Goal: Task Accomplishment & Management: Complete application form

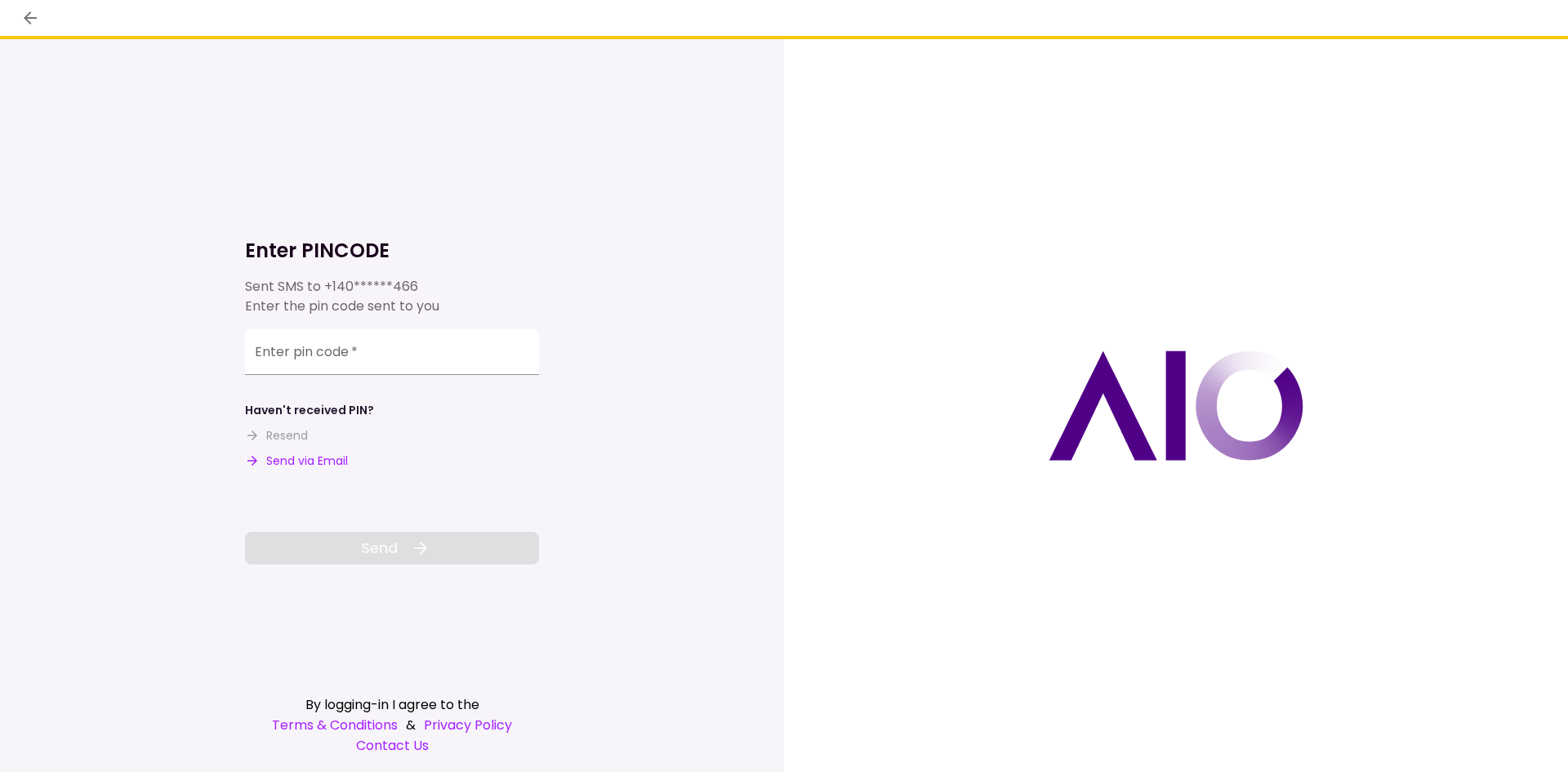
click at [410, 343] on input "Enter pin code   *" at bounding box center [392, 351] width 294 height 45
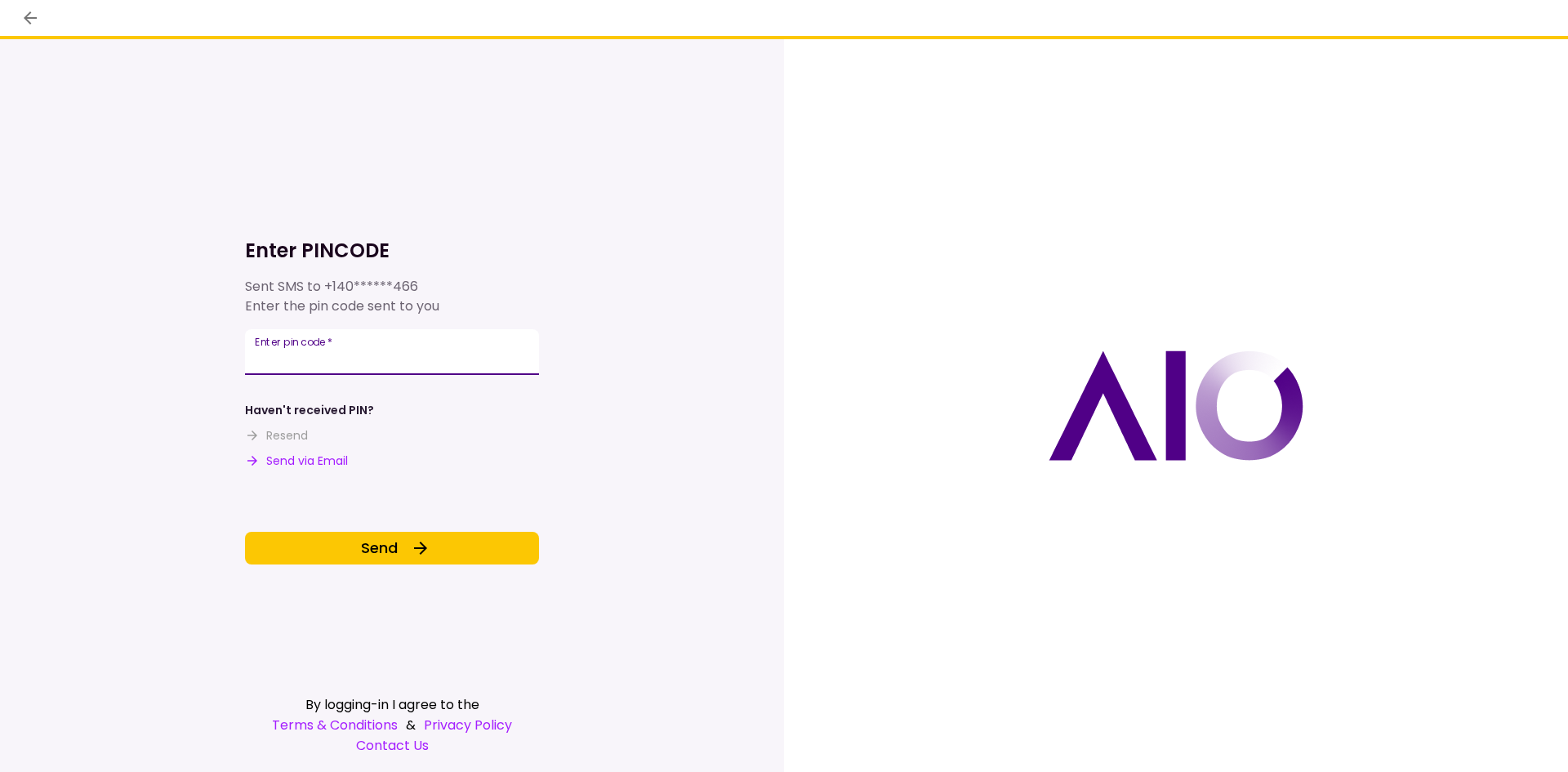
type input "******"
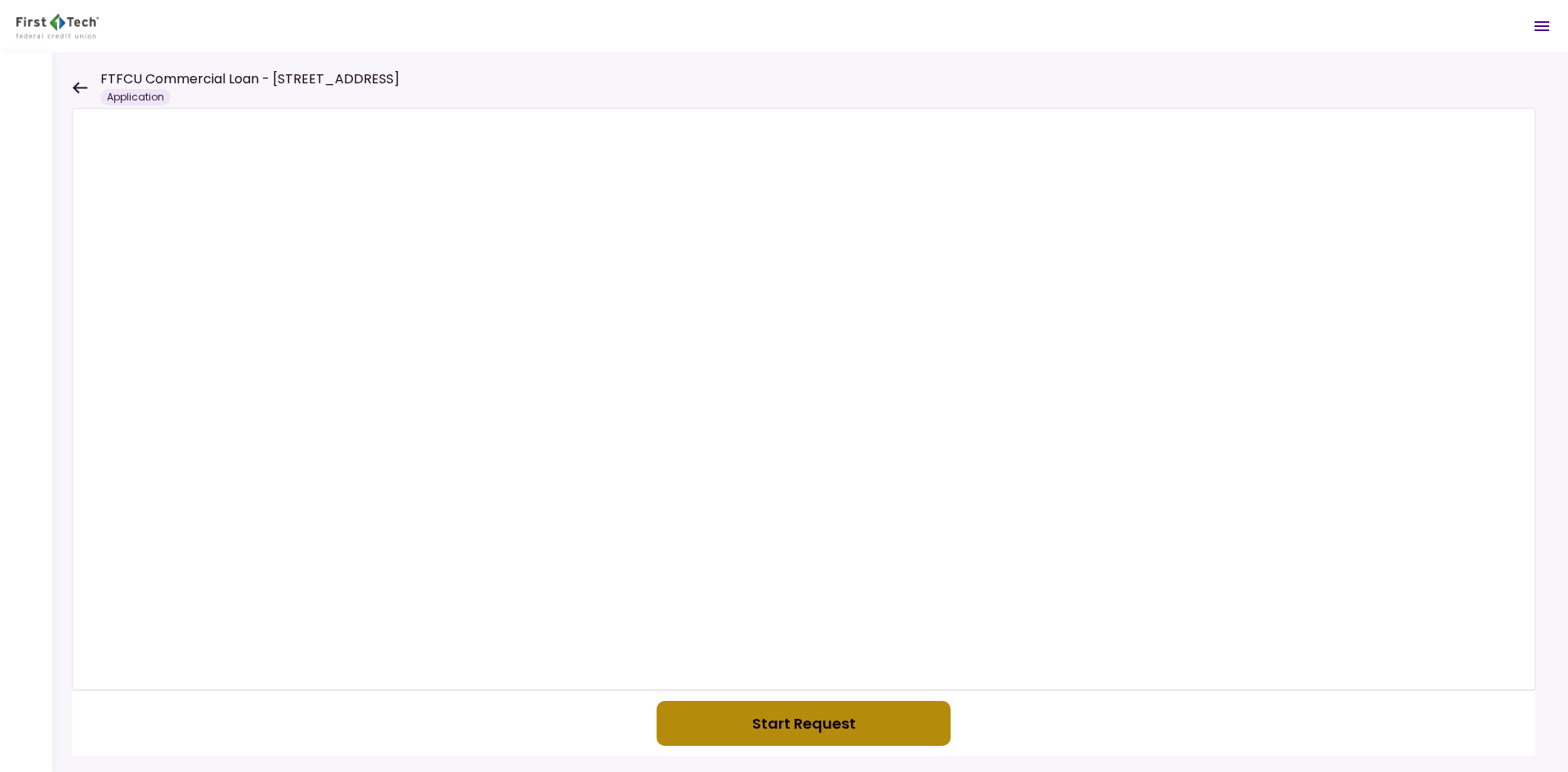
click at [798, 735] on button "Start Request" at bounding box center [803, 723] width 294 height 45
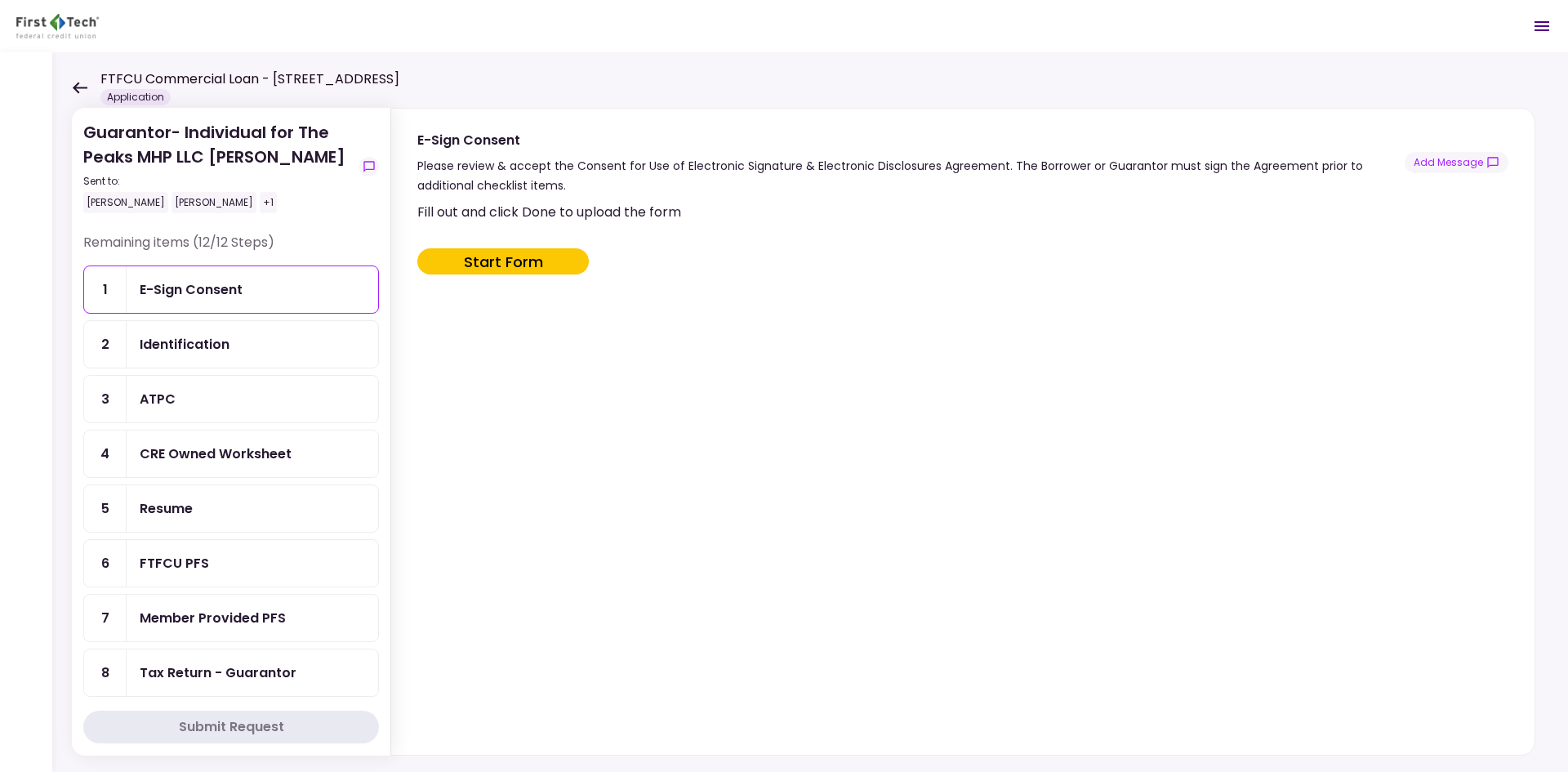
click at [261, 349] on div "Identification" at bounding box center [253, 344] width 226 height 20
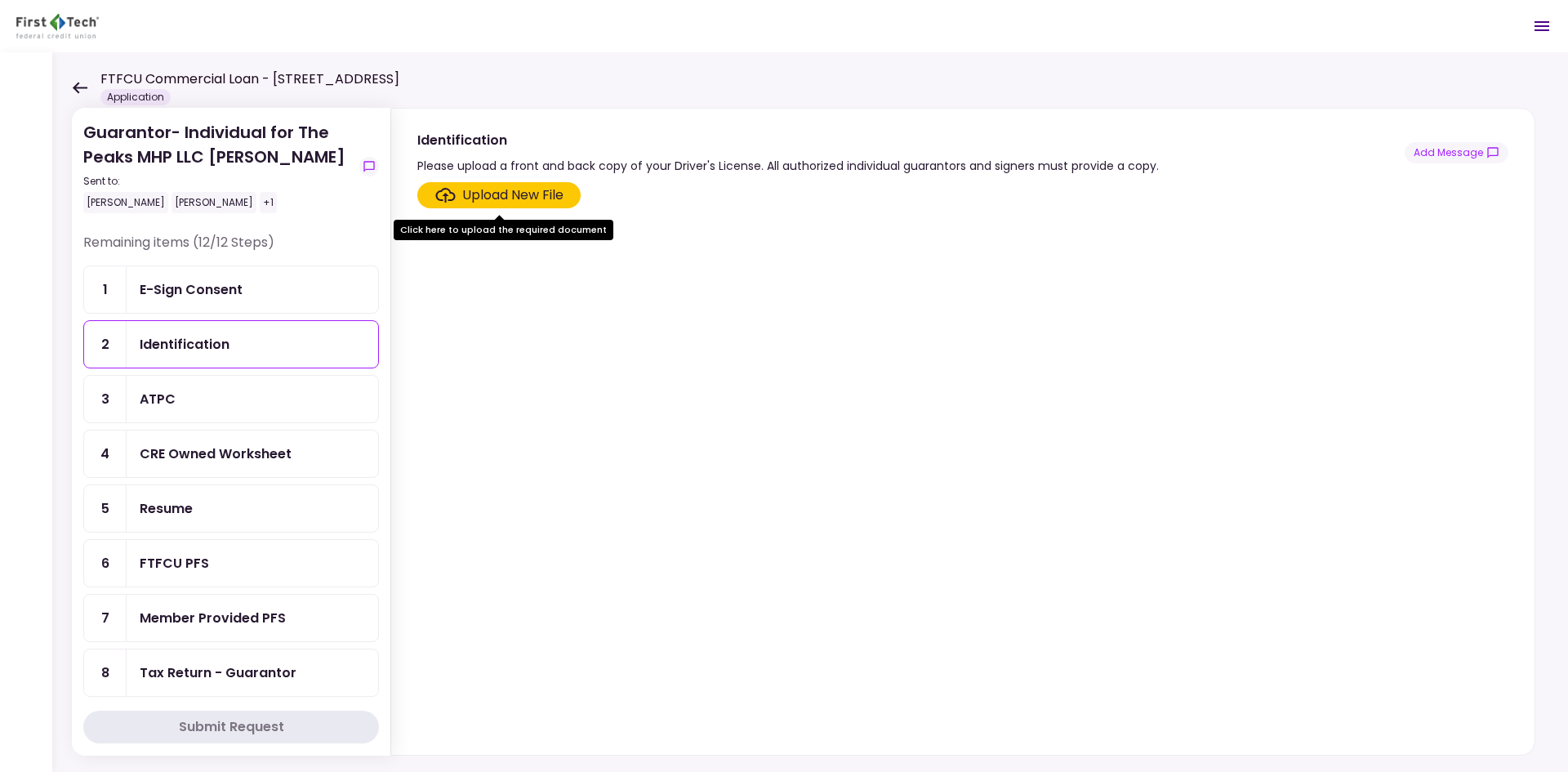
click at [239, 390] on div "ATPC" at bounding box center [253, 399] width 226 height 20
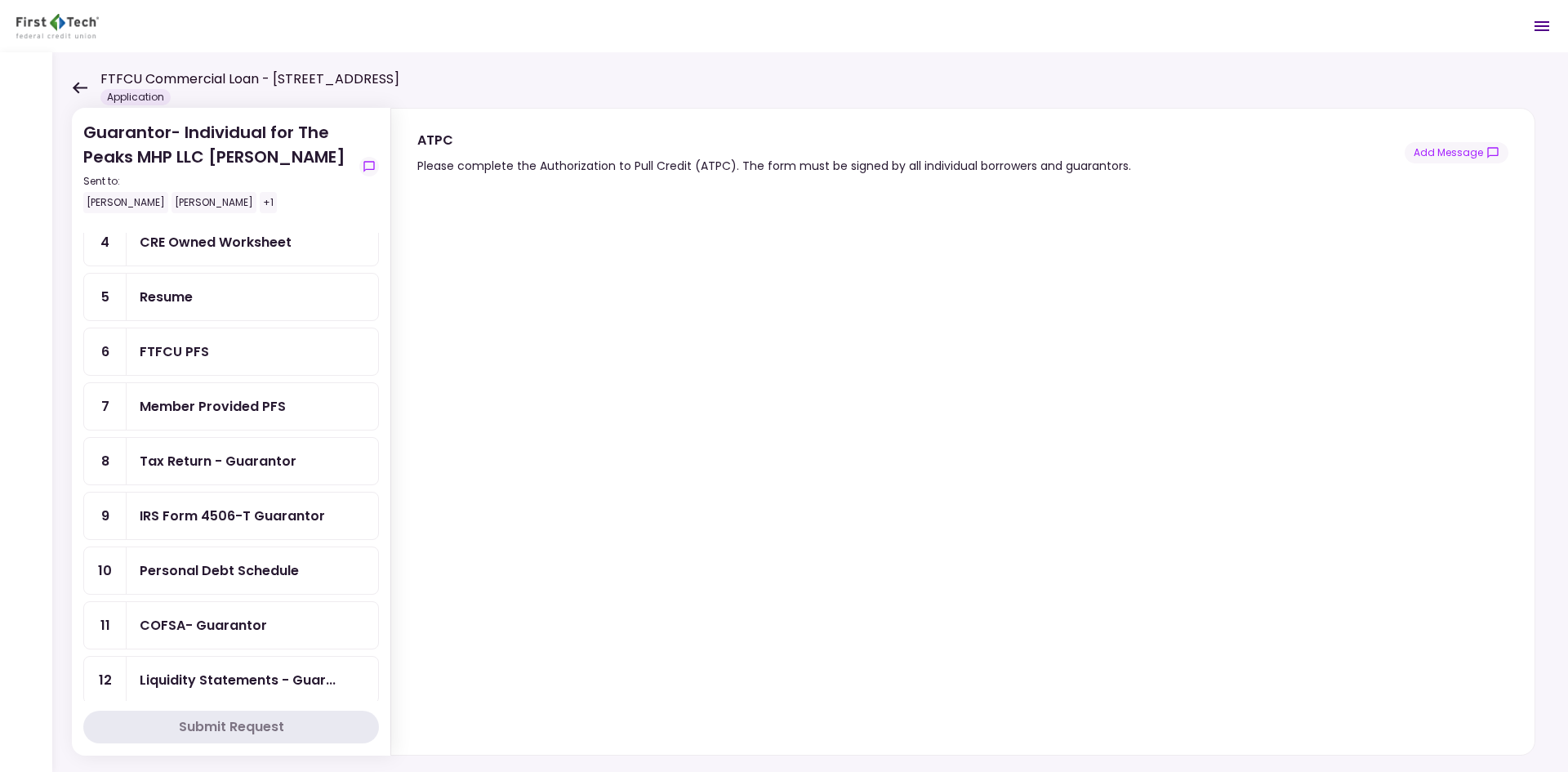
scroll to position [230, 0]
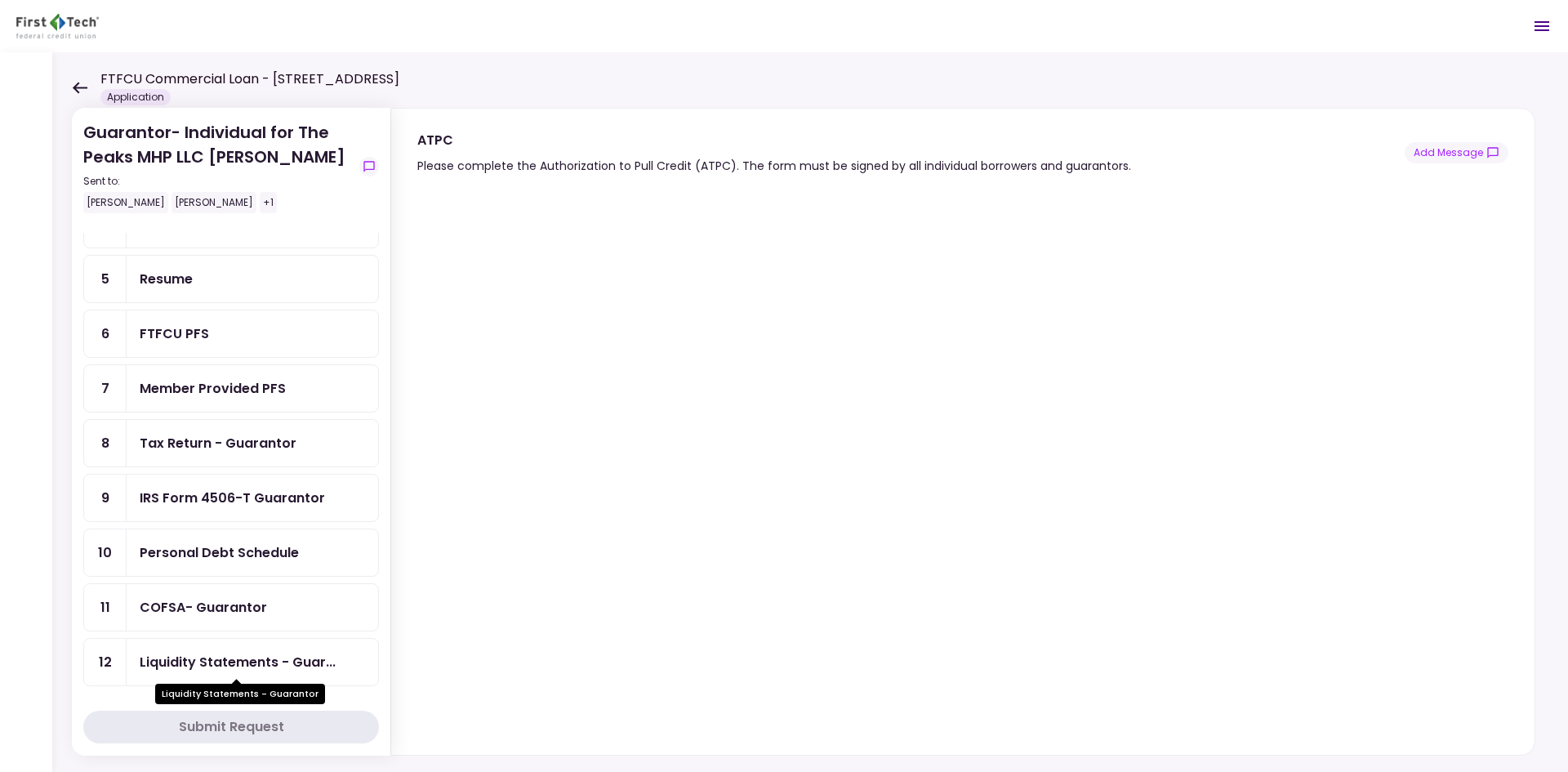
click at [205, 661] on div "Liquidity Statements - Guar..." at bounding box center [238, 661] width 196 height 20
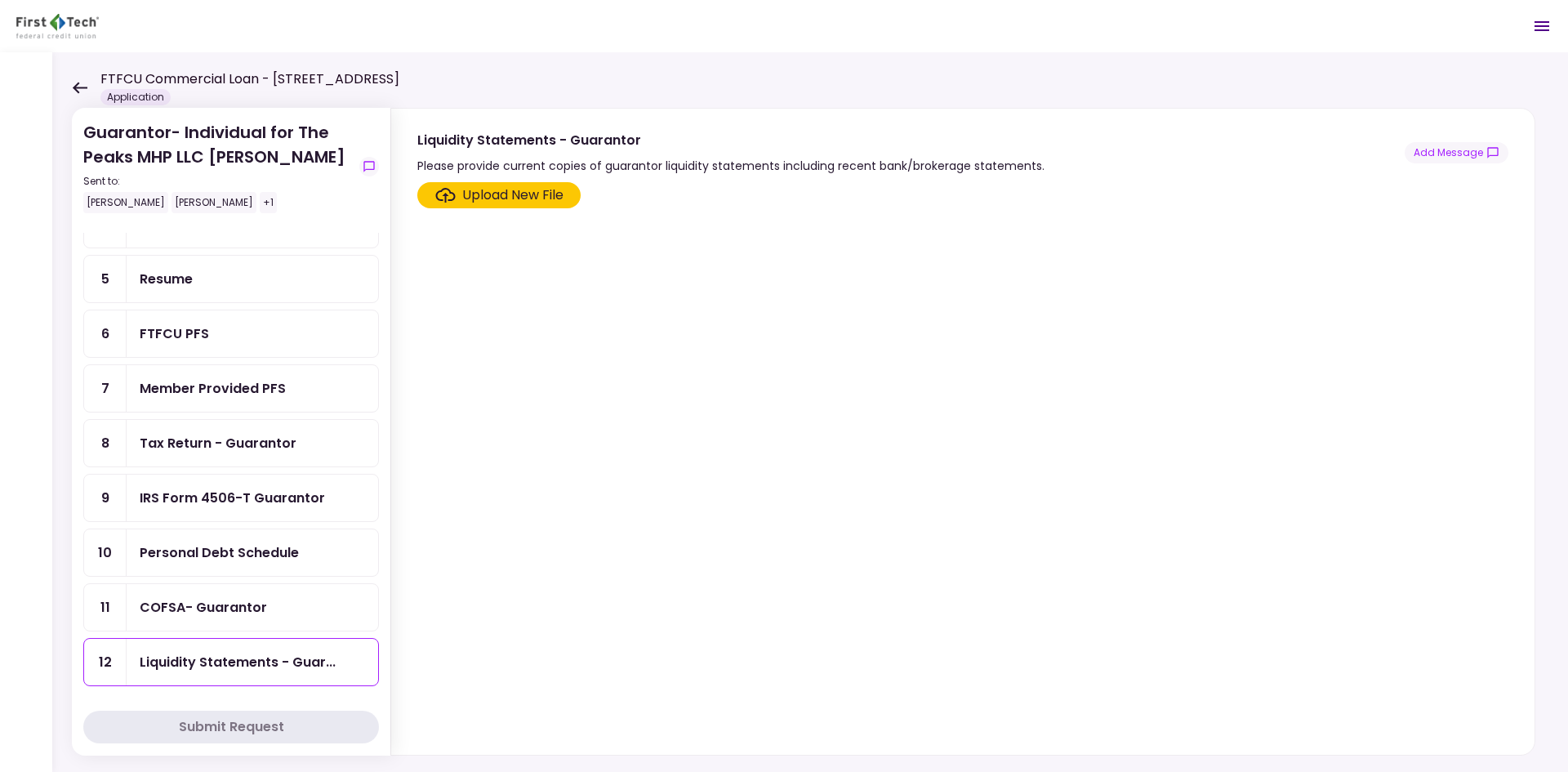
click at [238, 609] on div "COFSA- Guarantor" at bounding box center [204, 606] width 127 height 20
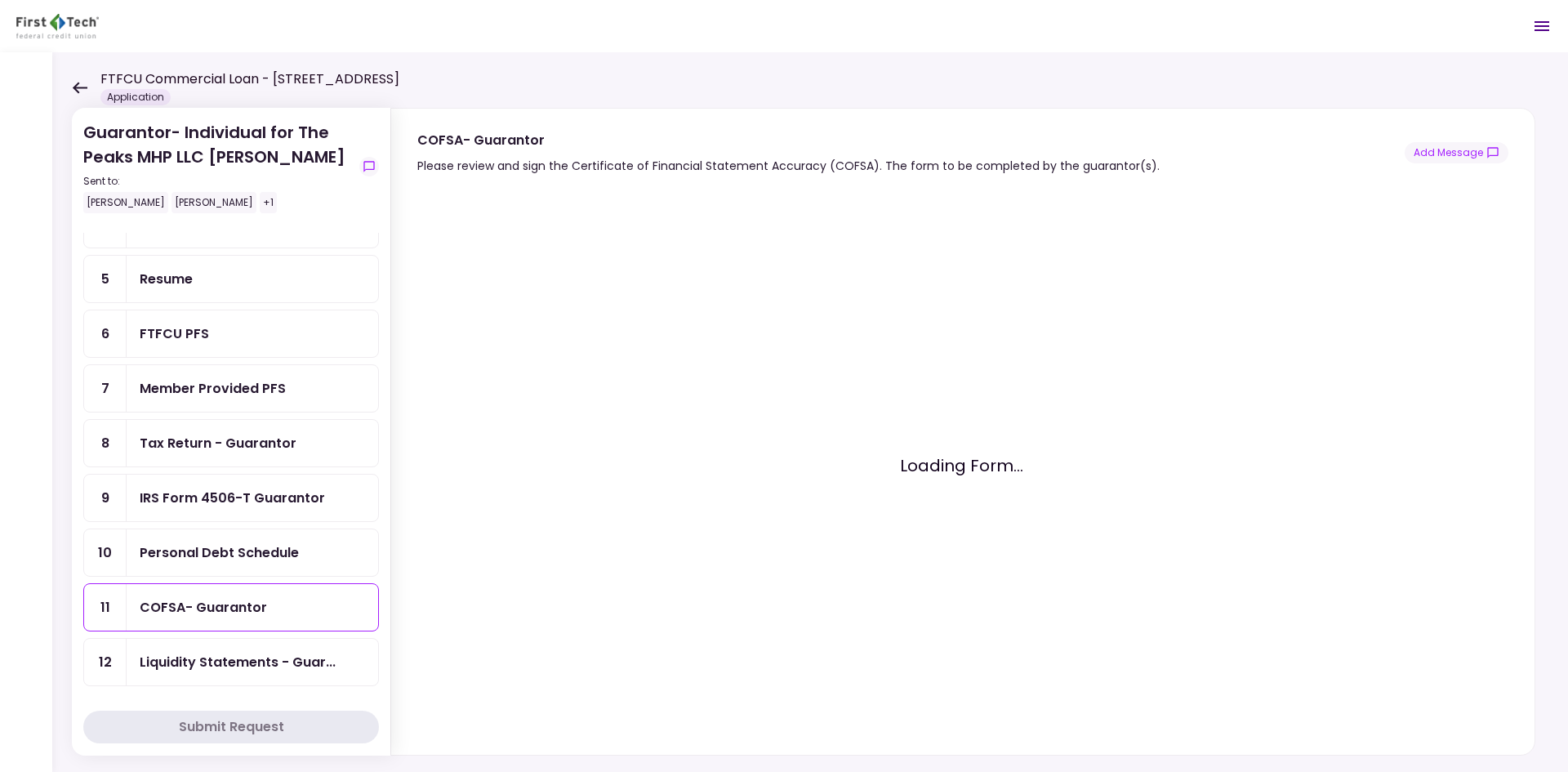
click at [251, 544] on div "Personal Debt Schedule" at bounding box center [219, 552] width 159 height 20
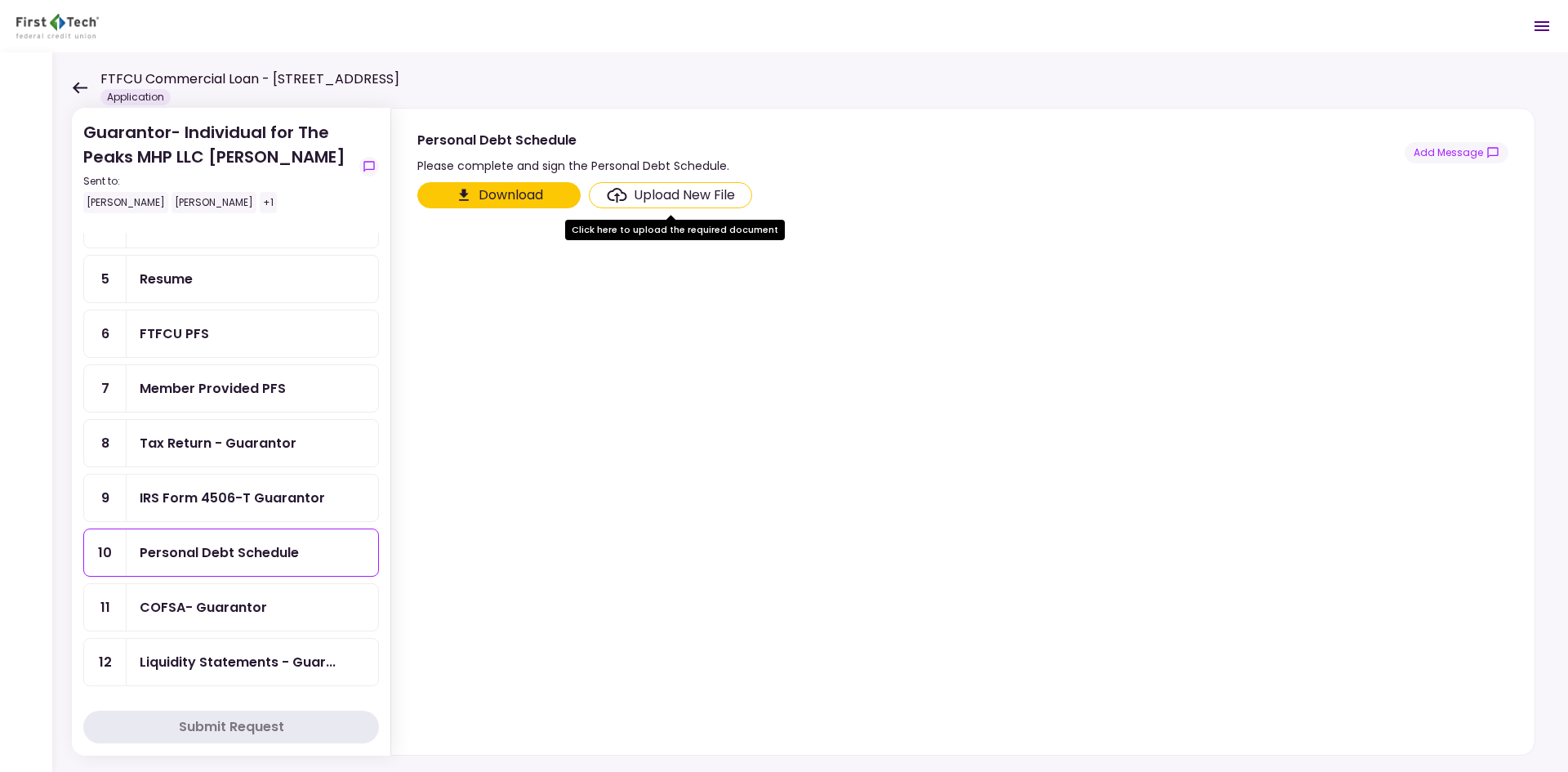
click at [254, 495] on div "IRS Form 4506-T Guarantor" at bounding box center [233, 497] width 185 height 20
click at [268, 444] on div "Tax Return - Guarantor" at bounding box center [218, 442] width 156 height 20
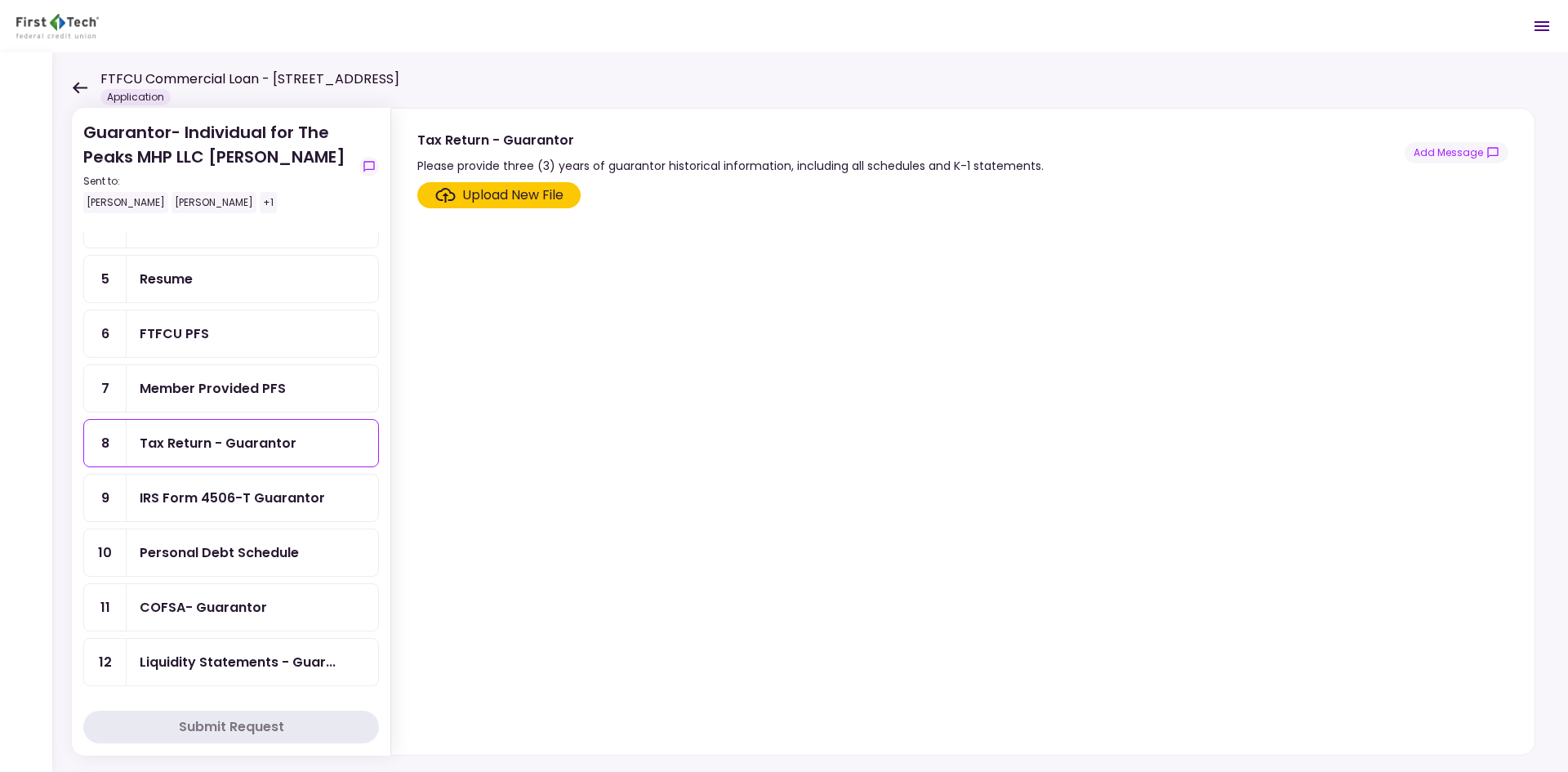
click at [258, 388] on div "Member Provided PFS" at bounding box center [212, 388] width 146 height 20
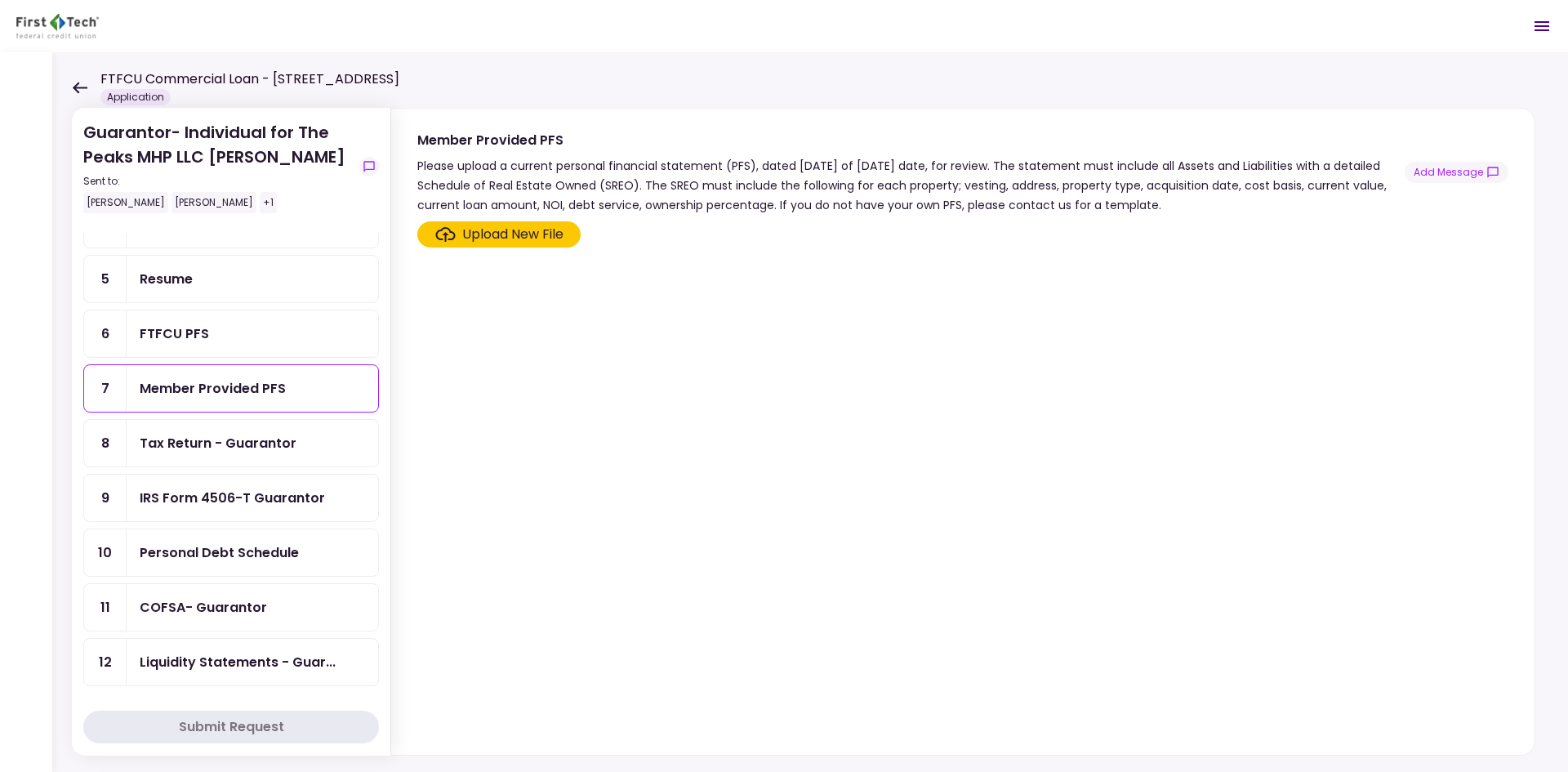
click at [264, 336] on div "FTFCU PFS" at bounding box center [253, 333] width 226 height 20
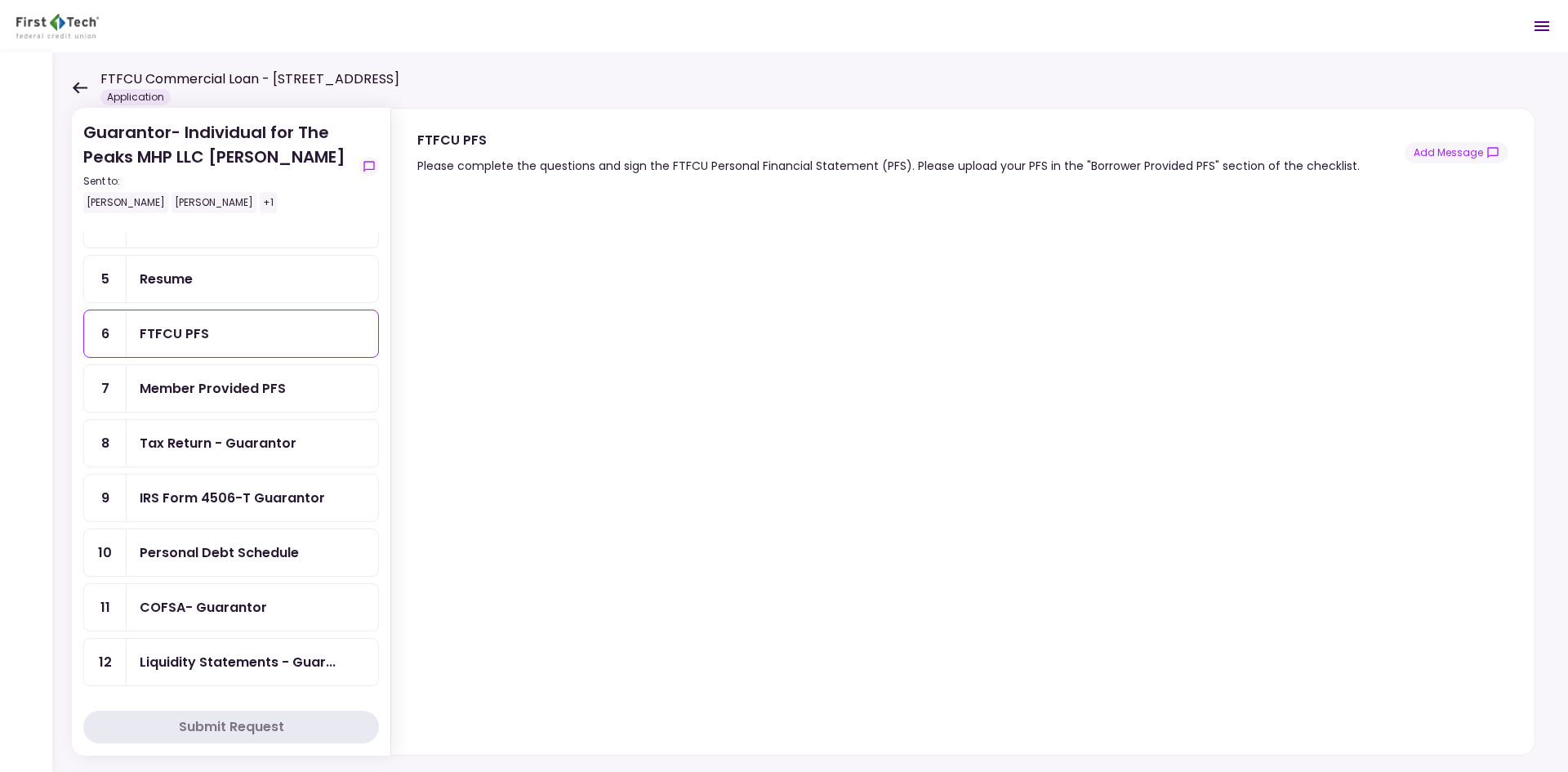
click at [260, 205] on div "+1" at bounding box center [268, 203] width 17 height 21
click at [260, 207] on div "+1" at bounding box center [268, 203] width 17 height 21
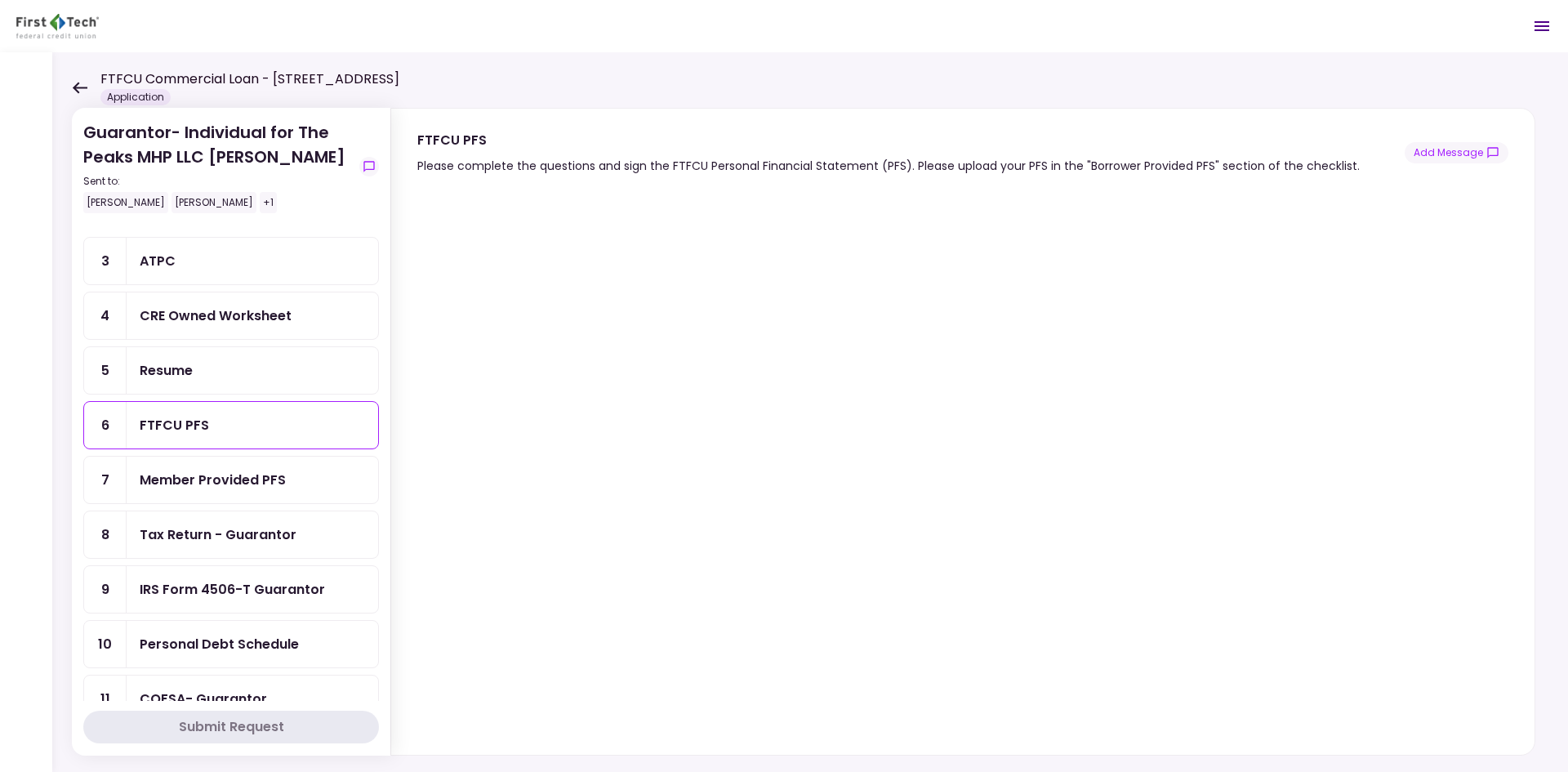
scroll to position [163, 0]
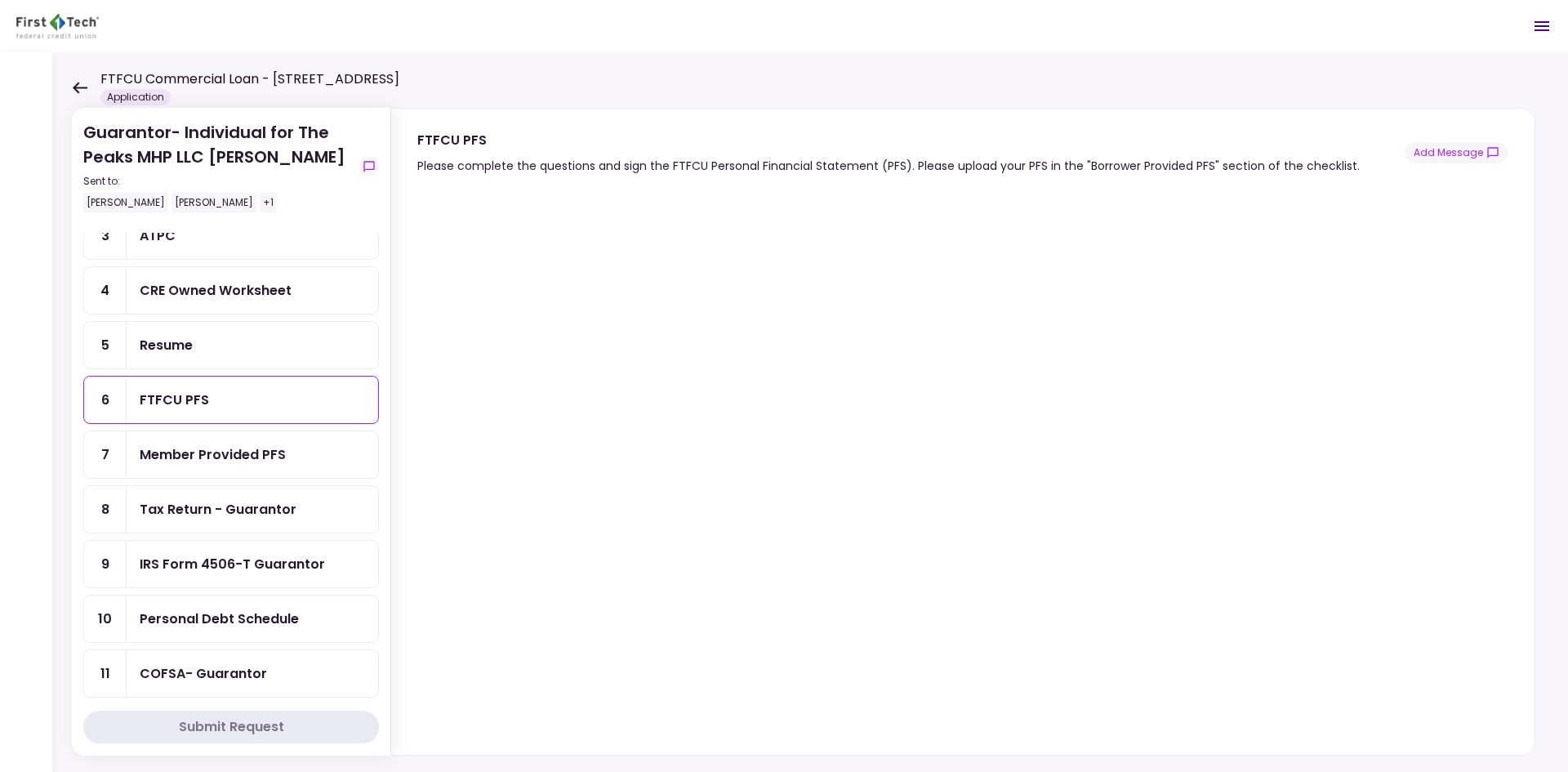
click at [269, 462] on div "Member Provided PFS" at bounding box center [212, 454] width 146 height 20
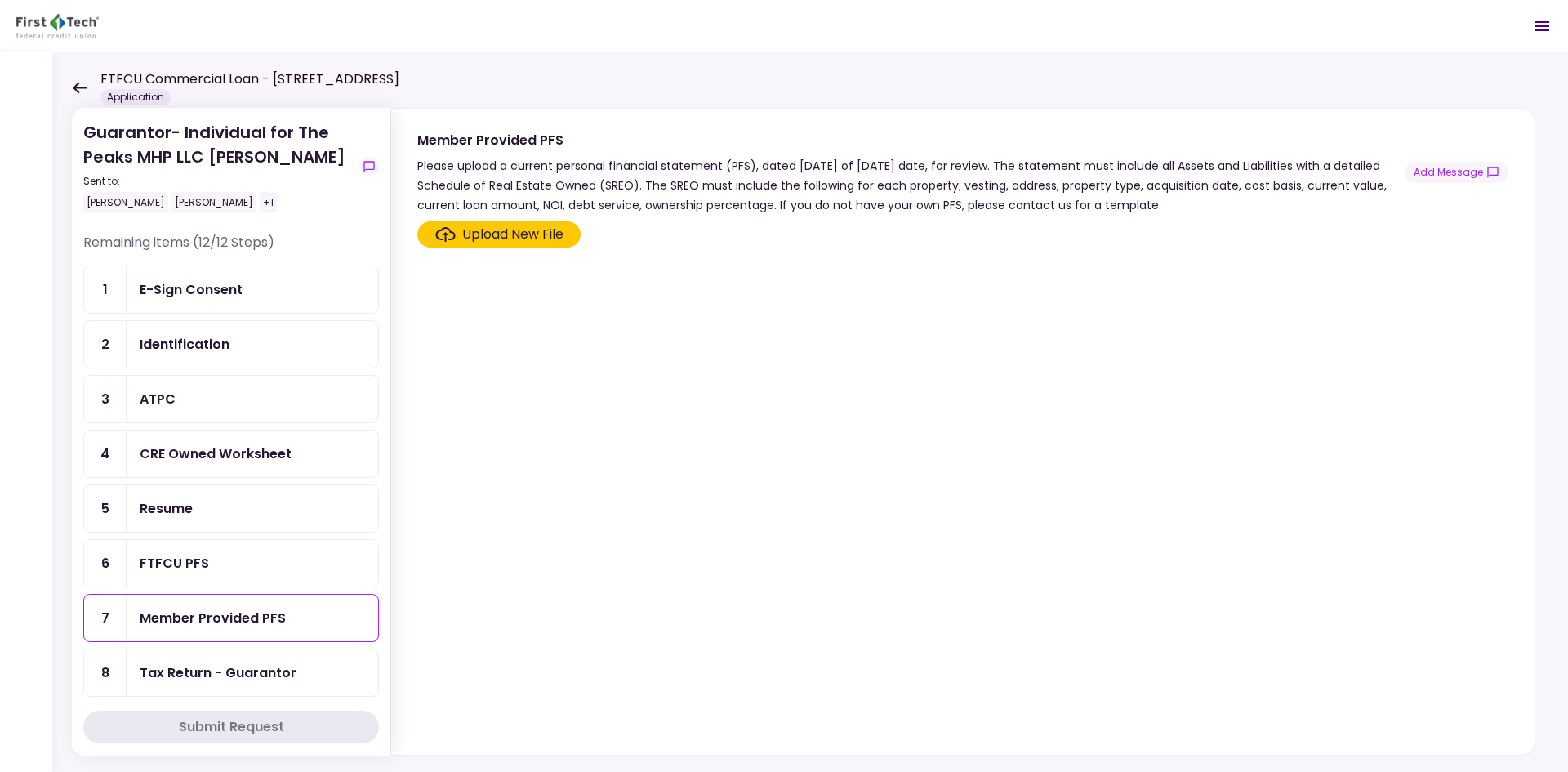
click at [88, 87] on div "FTFCU Commercial Loan - [STREET_ADDRESS] Application" at bounding box center [235, 87] width 327 height 36
click at [72, 88] on icon at bounding box center [79, 88] width 14 height 12
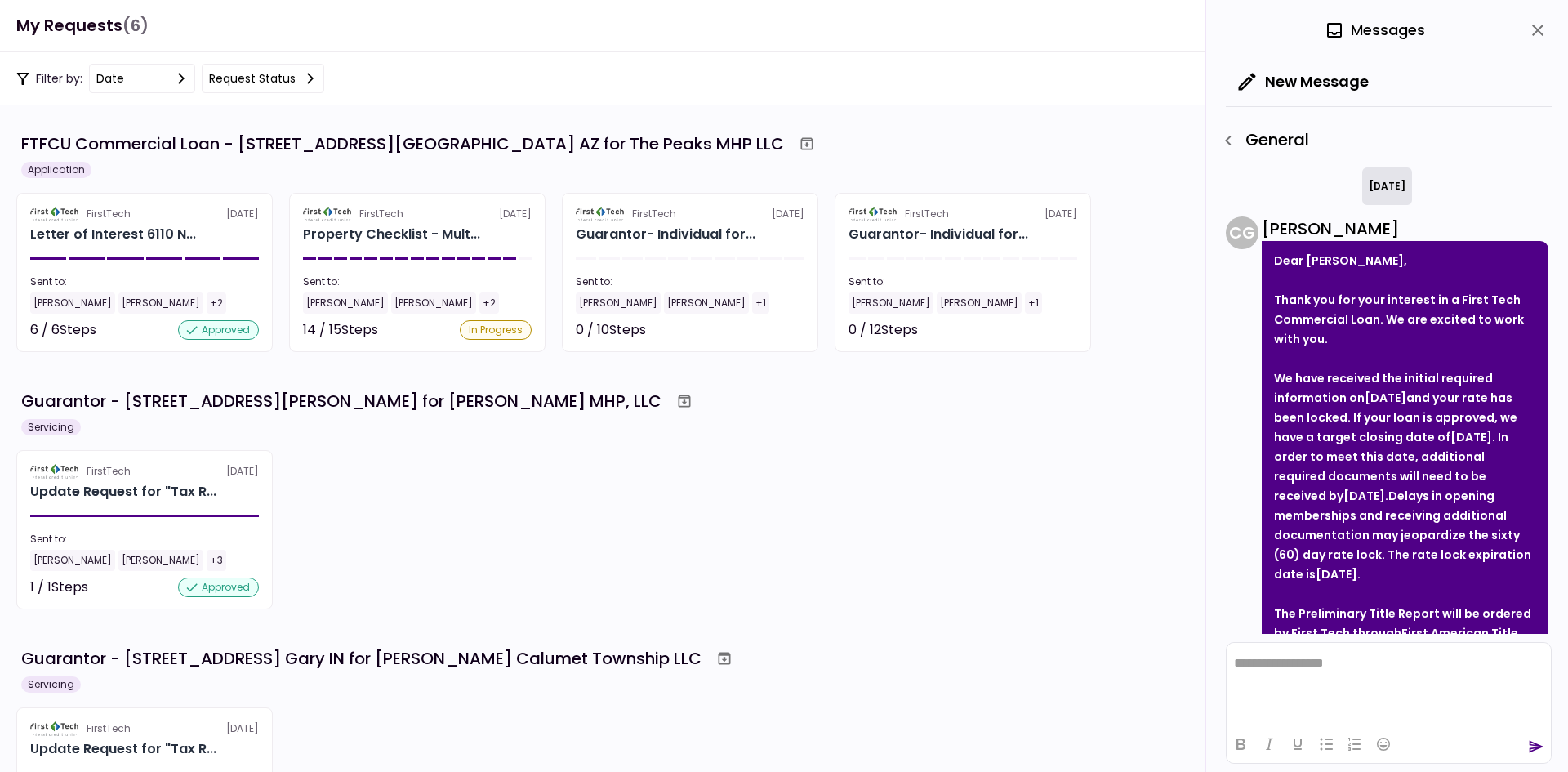
scroll to position [573, 0]
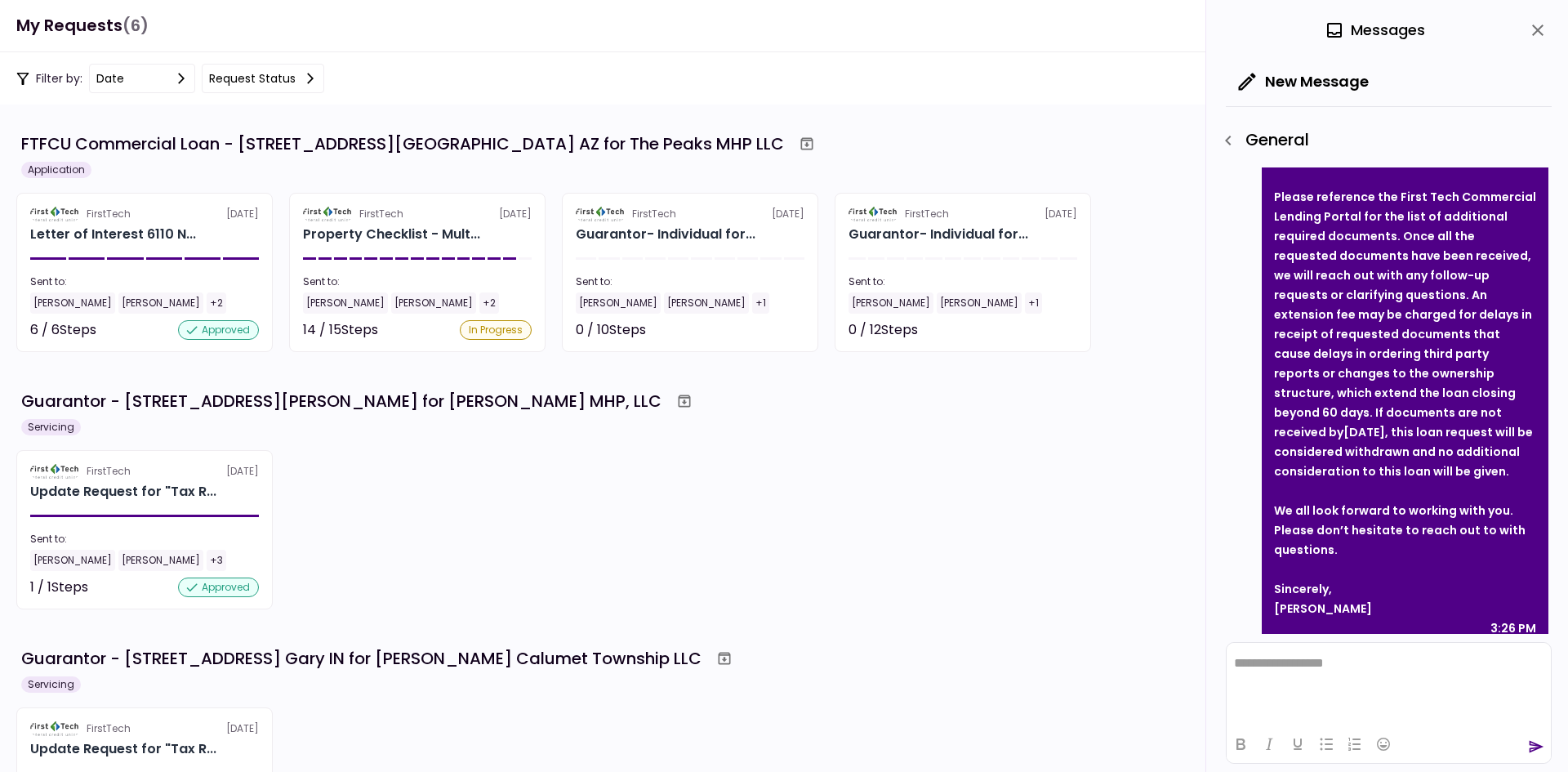
click at [507, 243] on div "Property Checklist - Mult..." at bounding box center [417, 234] width 229 height 19
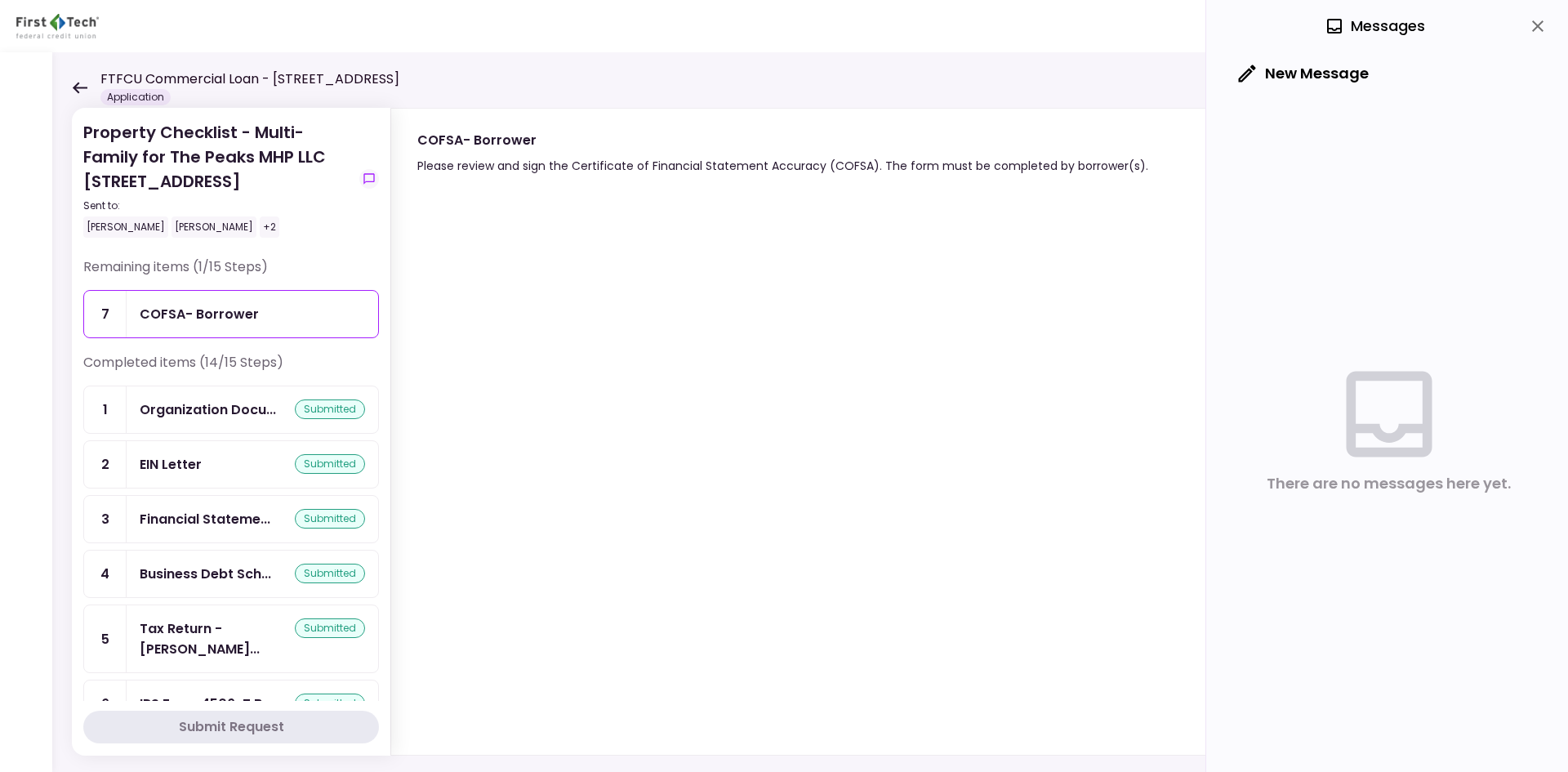
click at [83, 88] on icon at bounding box center [79, 88] width 14 height 12
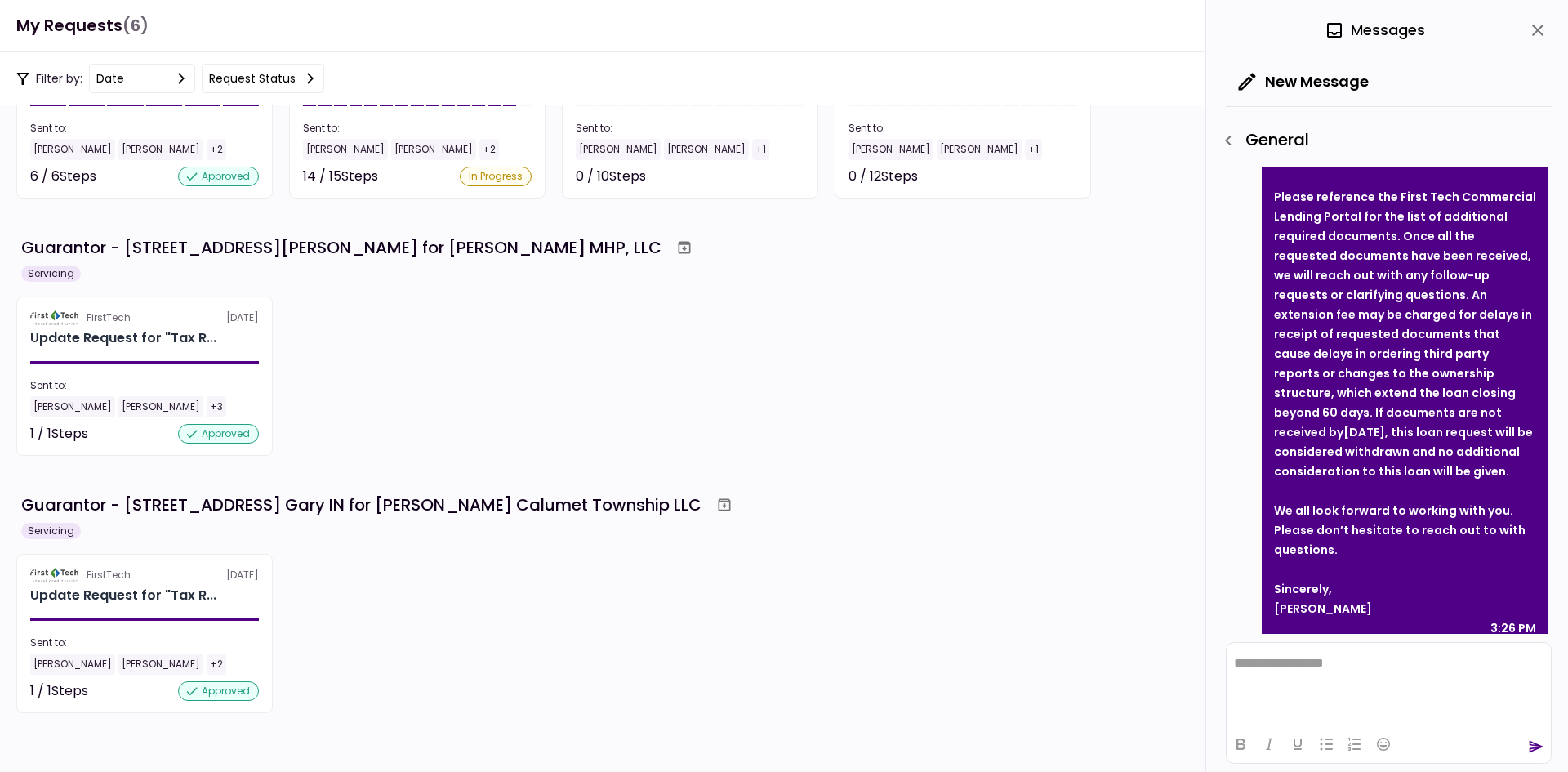
click at [719, 374] on li "Resume No Files" at bounding box center [690, 374] width 222 height 54
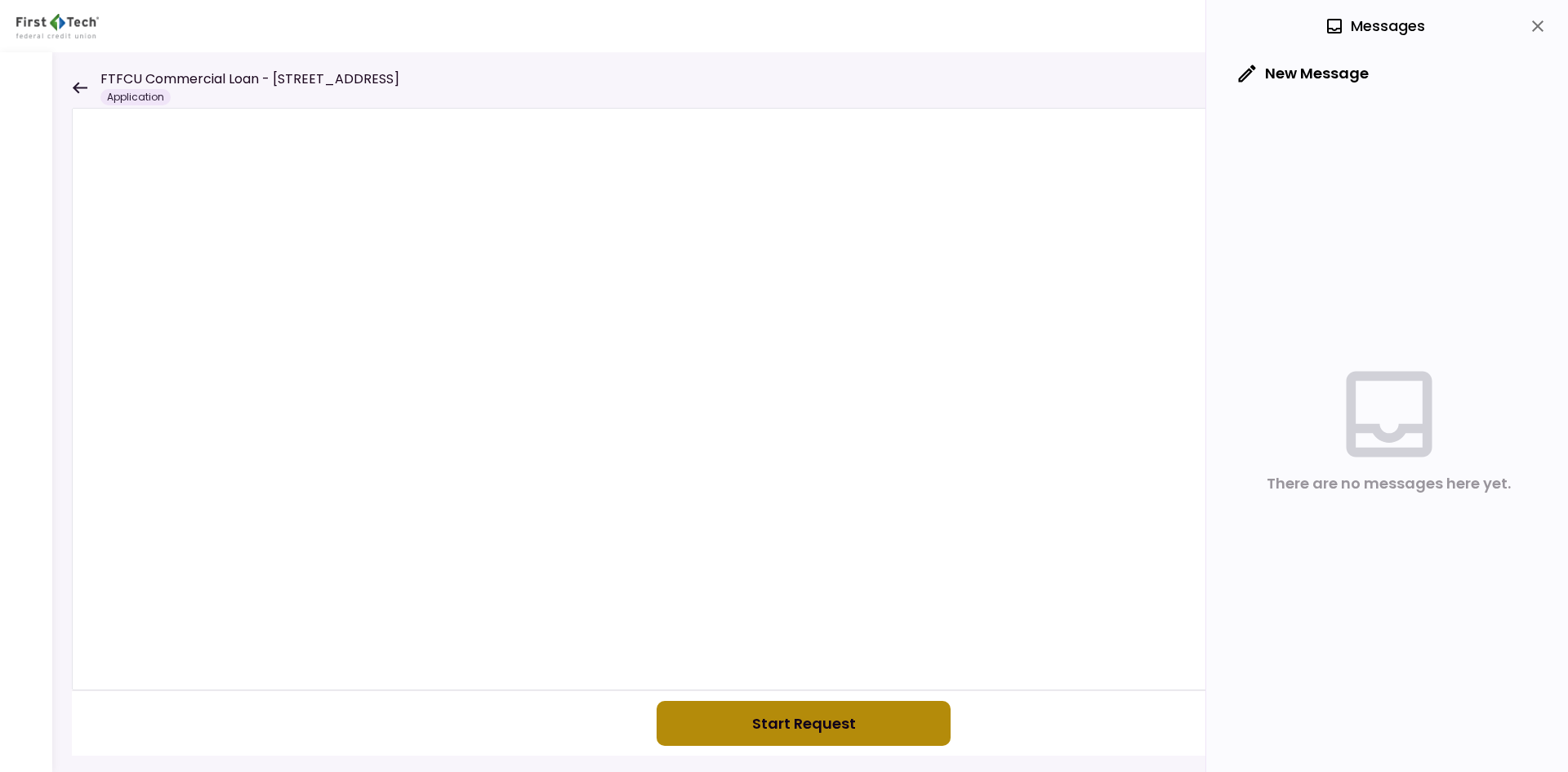
click at [809, 721] on button "Start Request" at bounding box center [803, 723] width 294 height 45
